Goal: Task Accomplishment & Management: Manage account settings

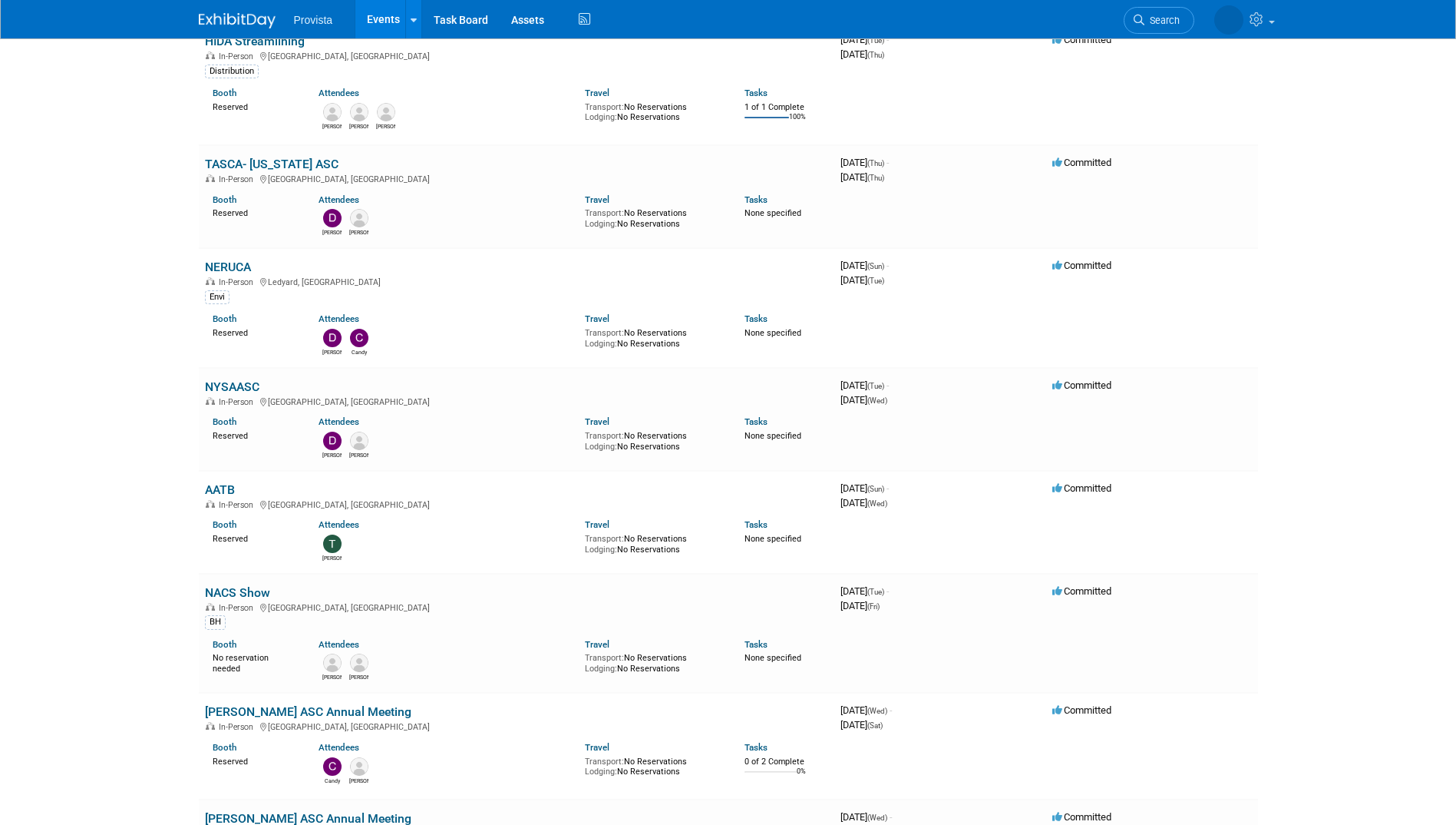
scroll to position [230, 0]
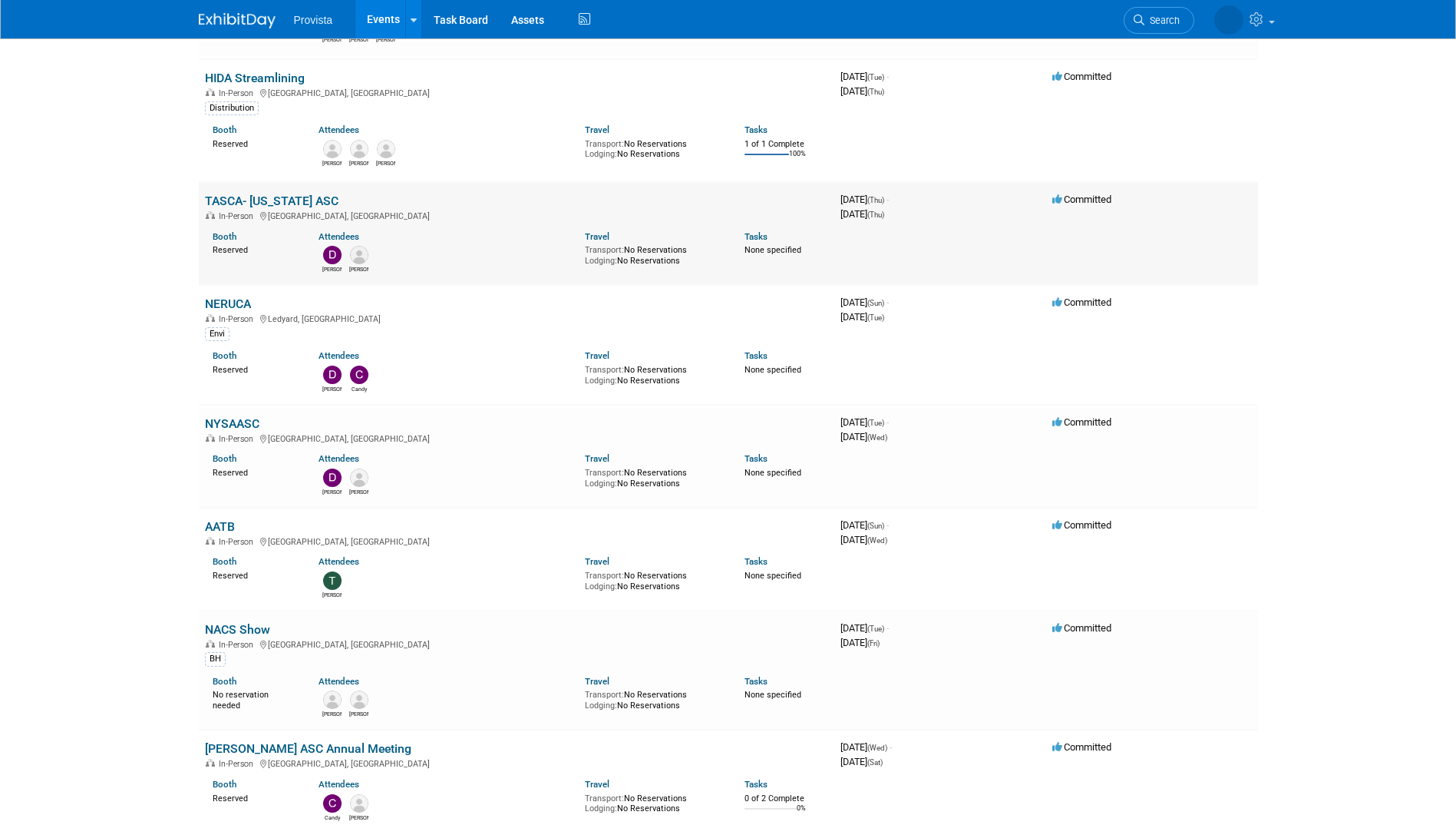
click at [239, 209] on td "TASCA- [US_STATE] ASC In-Person [GEOGRAPHIC_DATA], [GEOGRAPHIC_DATA] Booth Rese…" at bounding box center [516, 233] width 635 height 103
click at [244, 204] on link "TASCA- [US_STATE] ASC" at bounding box center [272, 200] width 134 height 14
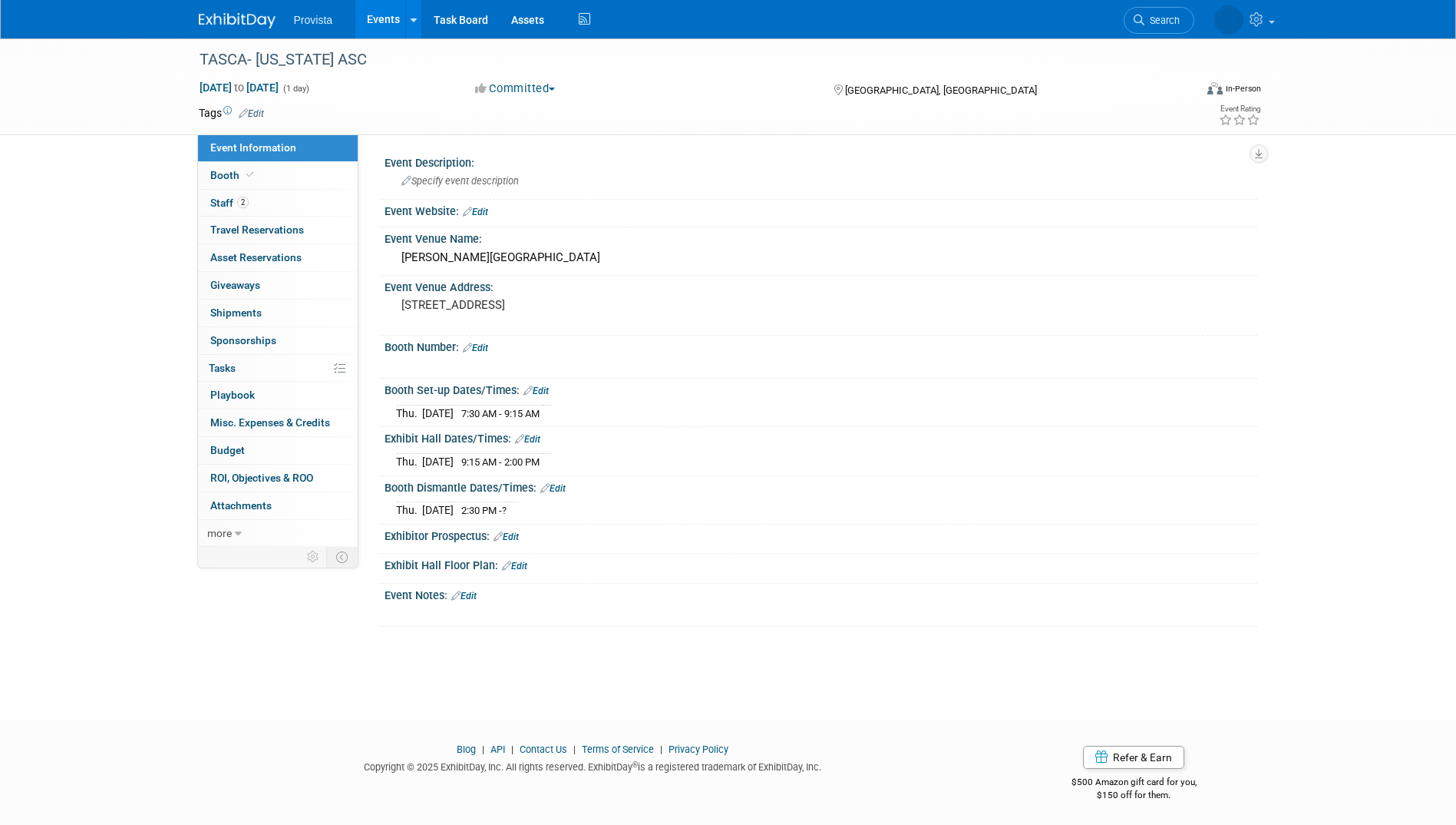
click at [484, 348] on link "Edit" at bounding box center [476, 348] width 25 height 11
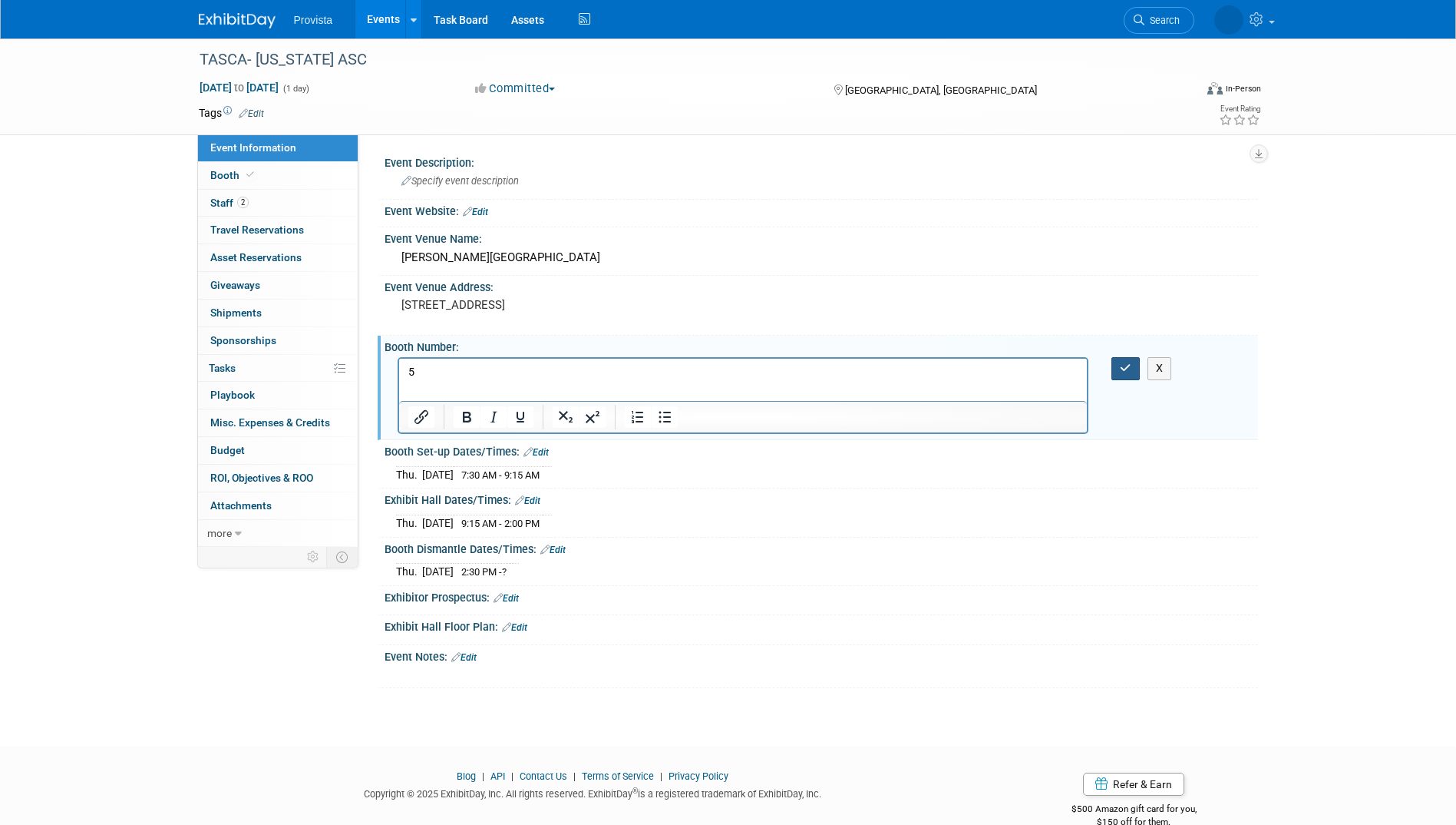
click at [1130, 376] on button "button" at bounding box center [1126, 368] width 28 height 23
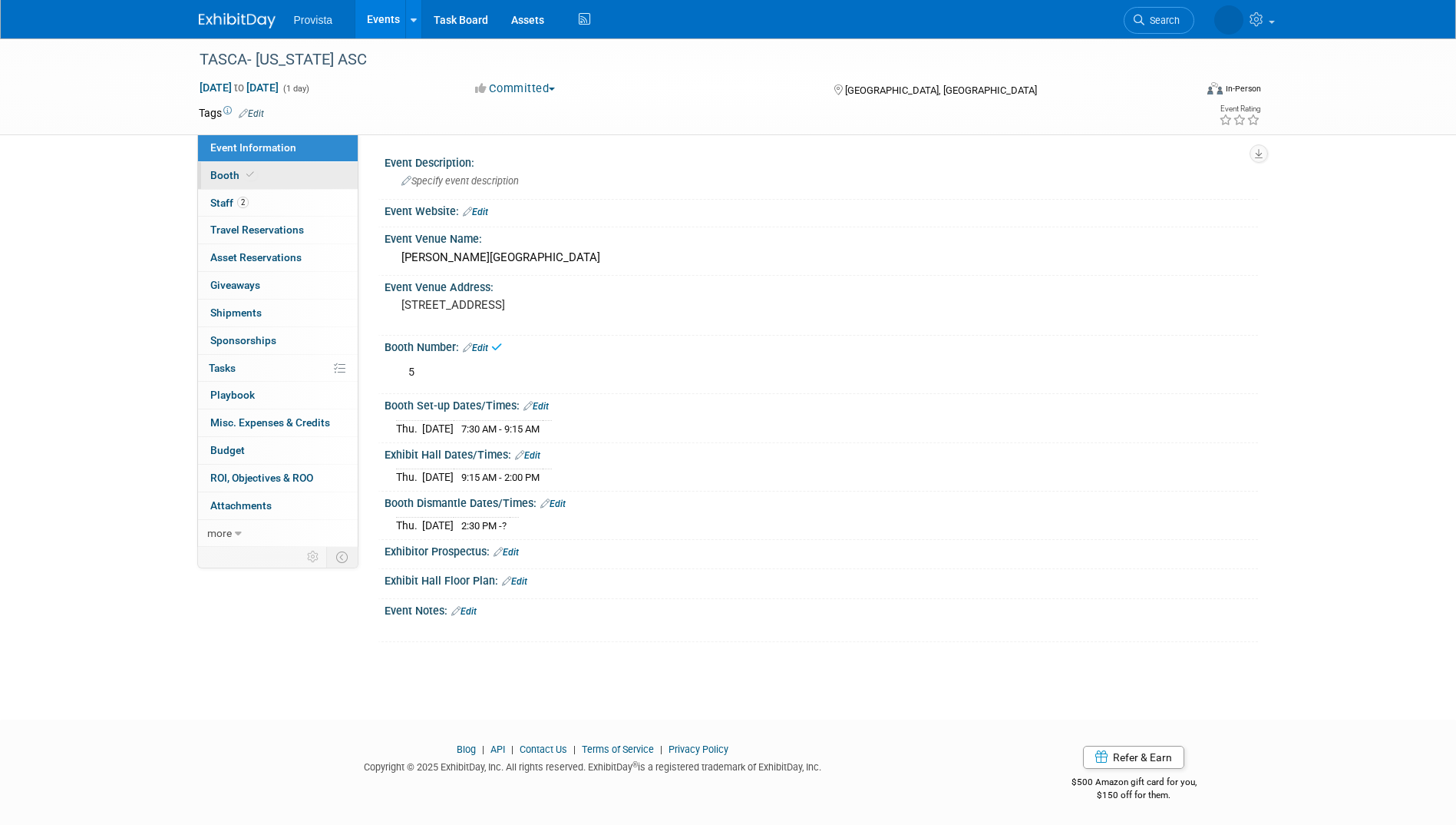
click at [226, 174] on span "Booth" at bounding box center [234, 175] width 47 height 13
select select "No"
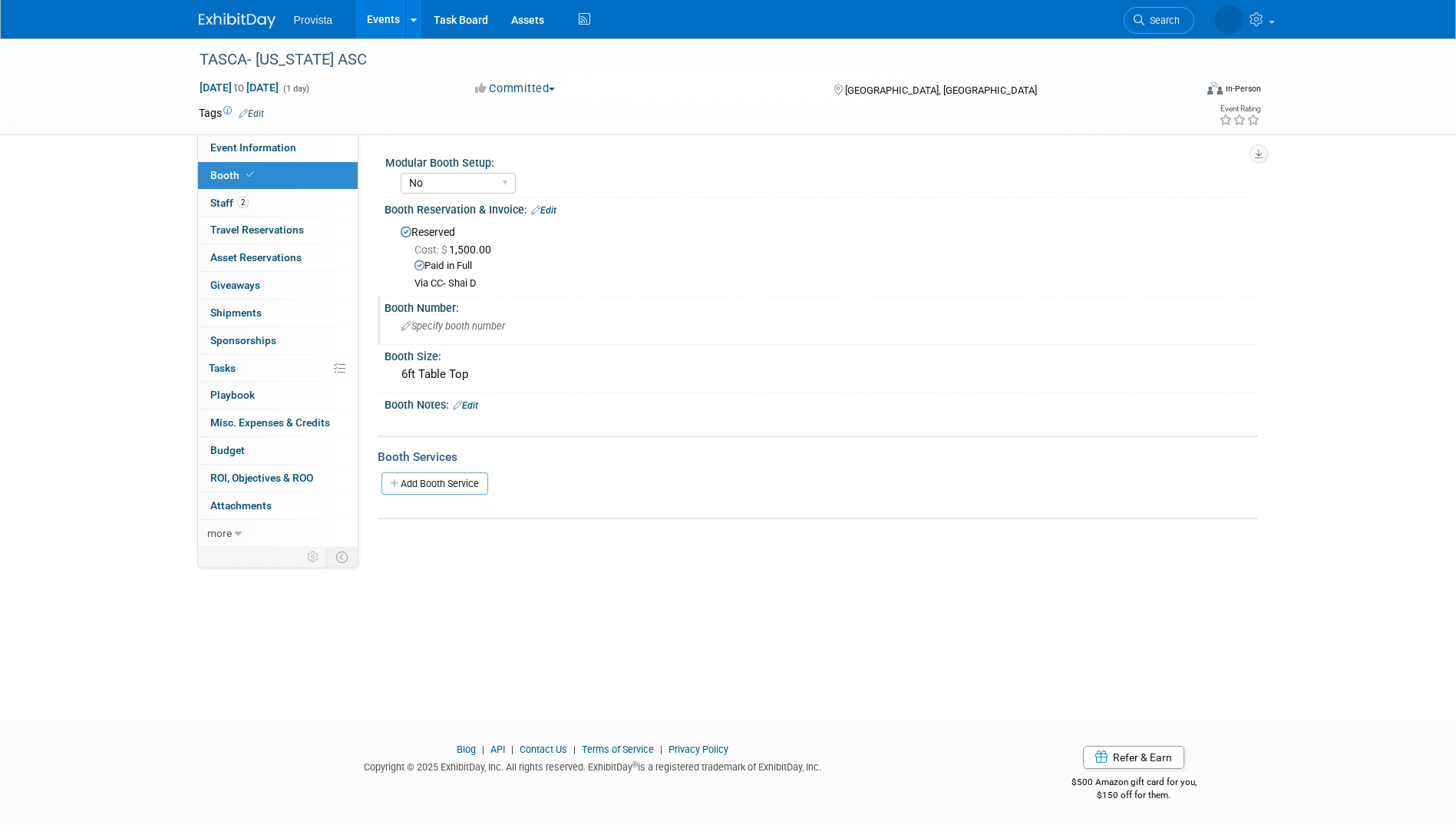
click at [440, 330] on span "Specify booth number" at bounding box center [453, 326] width 104 height 12
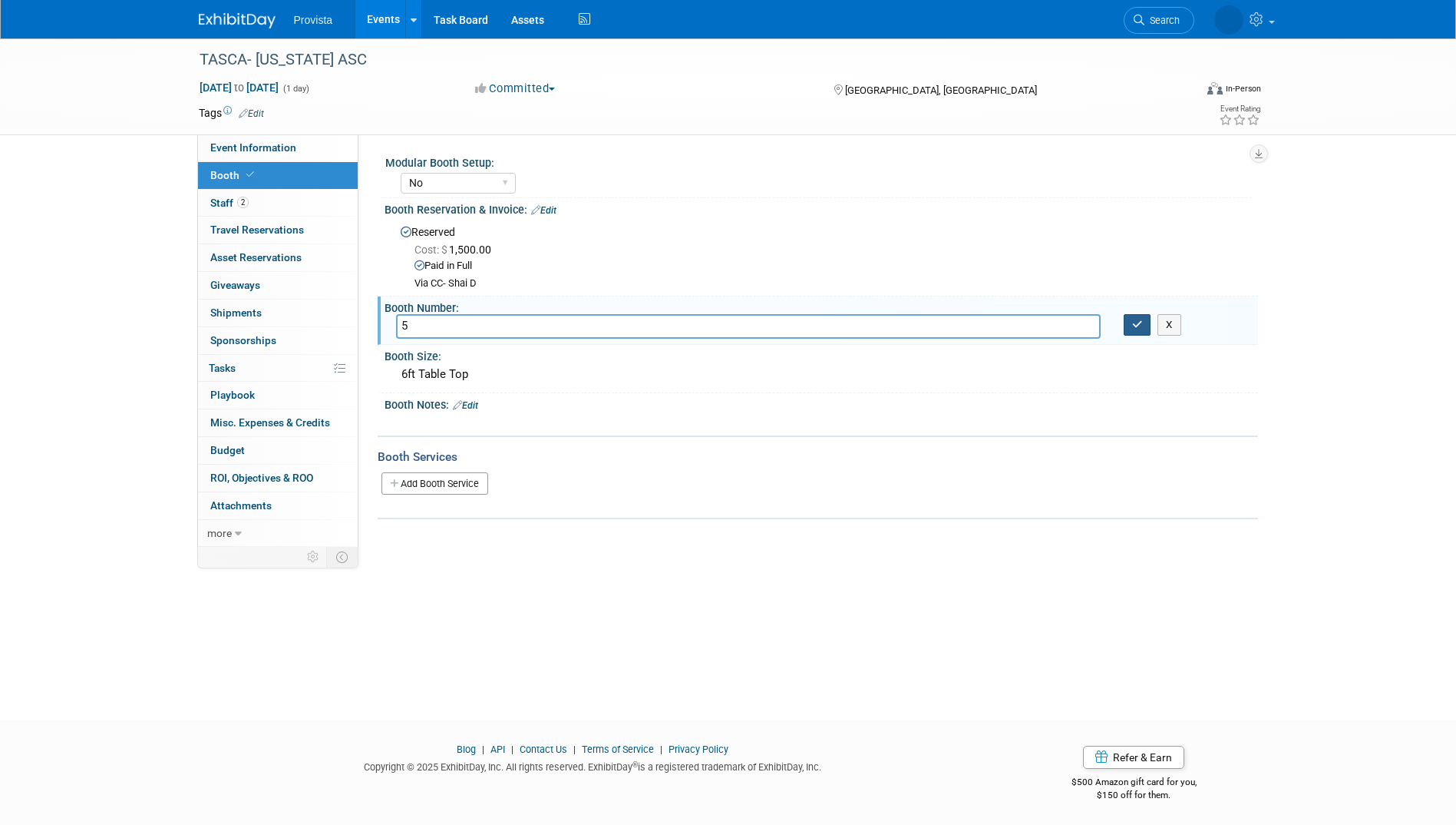
type input "5"
click at [1127, 333] on button "button" at bounding box center [1137, 325] width 28 height 22
